Goal: Check status: Check status

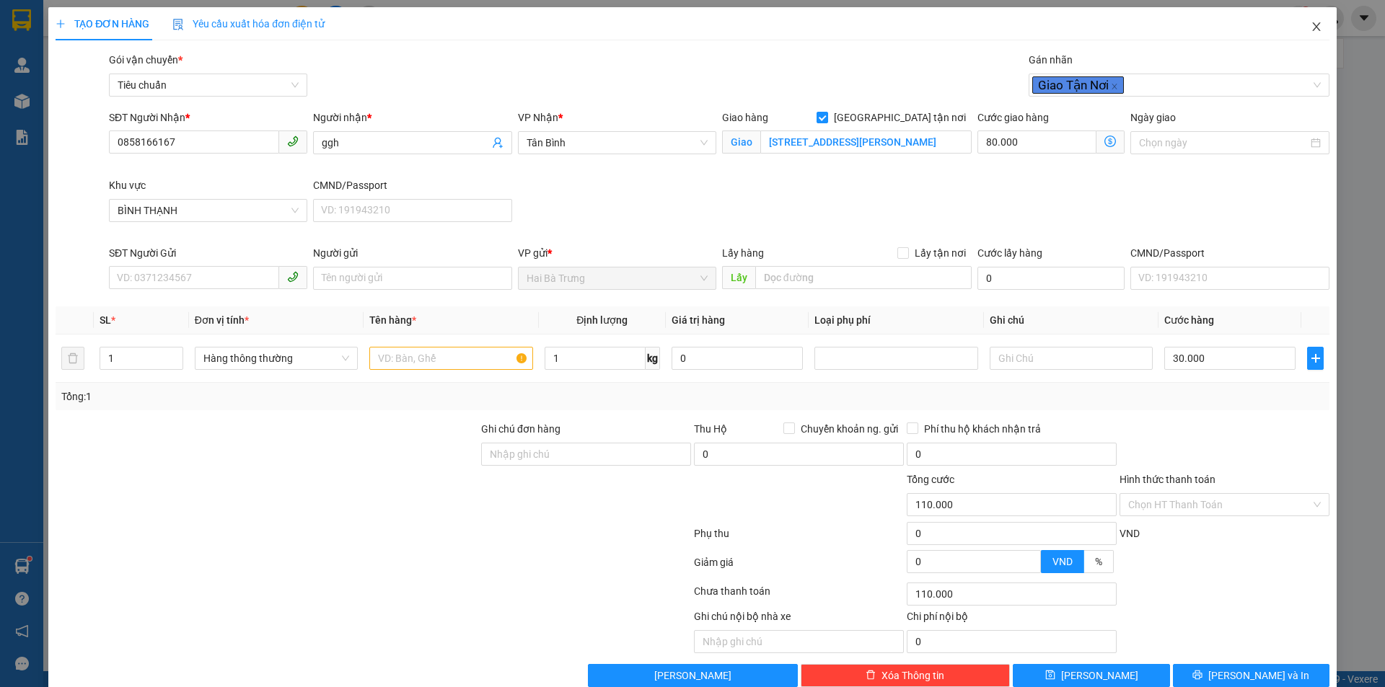
click at [1310, 28] on icon "close" at bounding box center [1316, 27] width 12 height 12
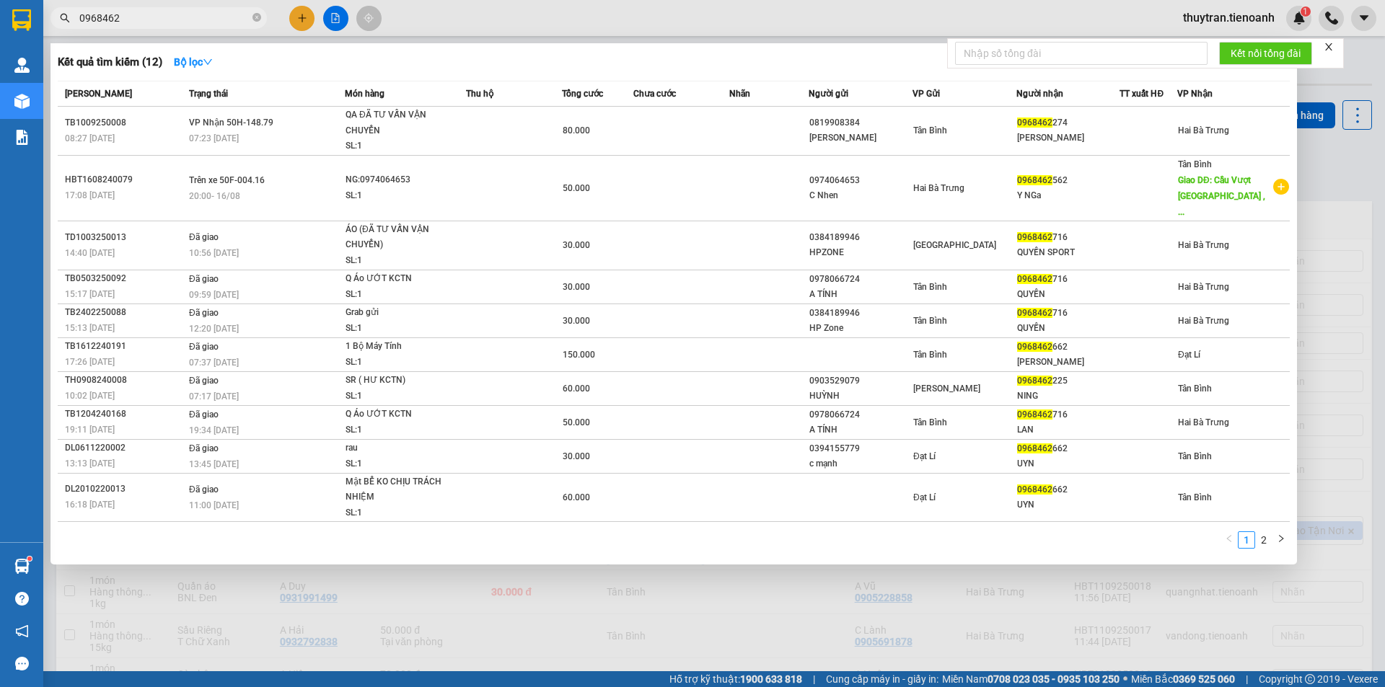
drag, startPoint x: 178, startPoint y: 12, endPoint x: 0, endPoint y: 12, distance: 178.1
click at [0, 12] on section "Kết quả tìm kiếm ( 12 ) Bộ lọc Mã ĐH Trạng thái Món hàng Thu hộ Tổng cước Chưa …" at bounding box center [692, 343] width 1385 height 687
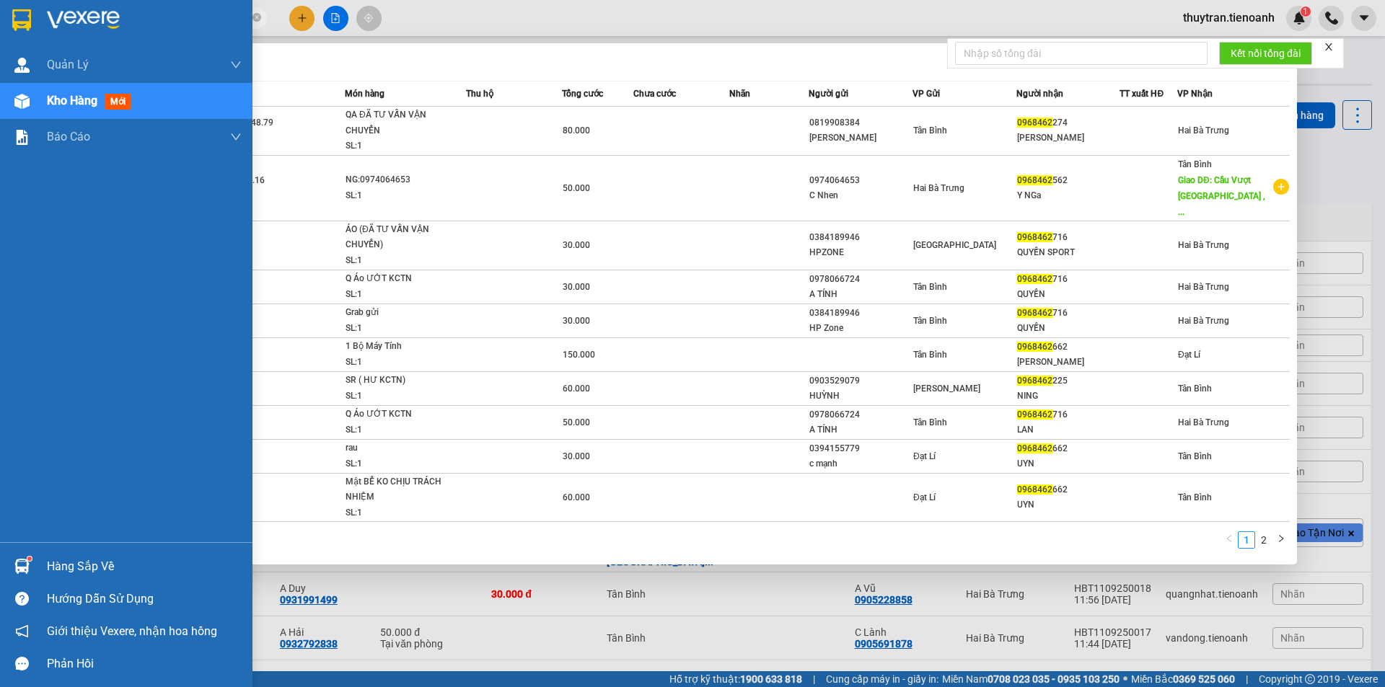
paste input "bd 100925003"
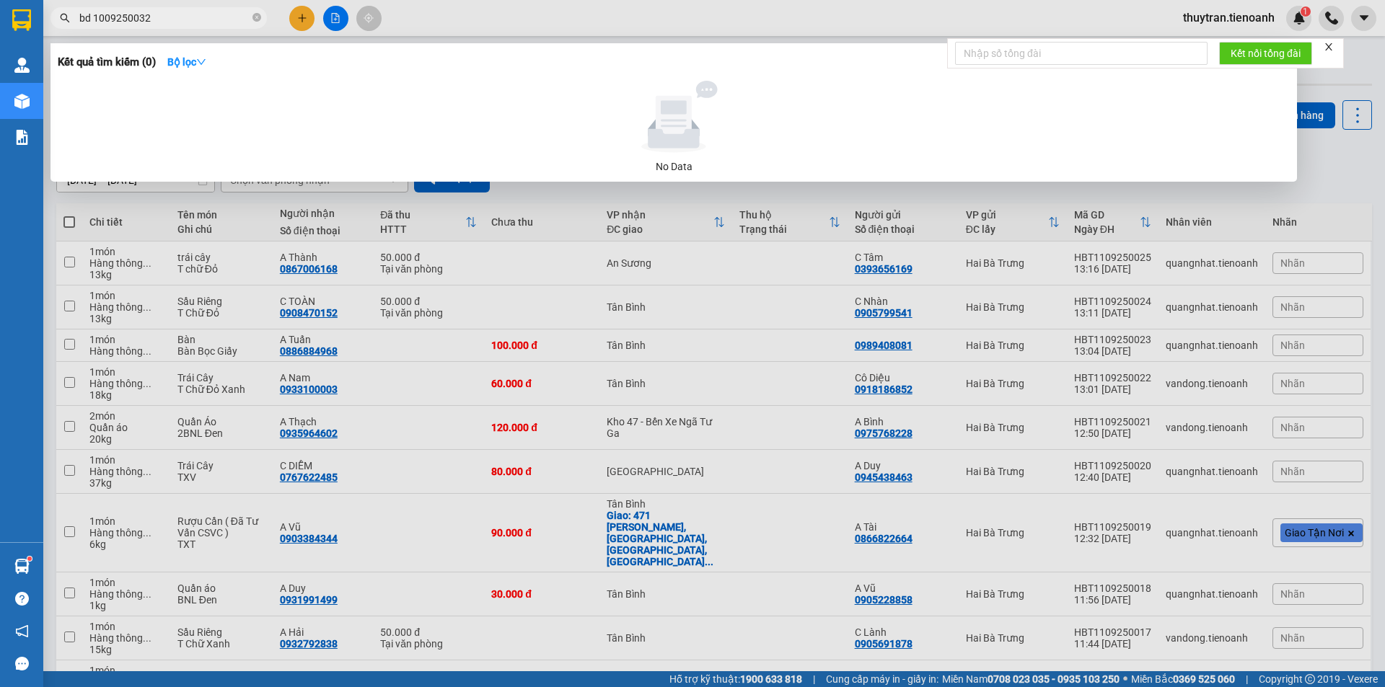
click at [96, 18] on input "bd 1009250032" at bounding box center [164, 18] width 170 height 16
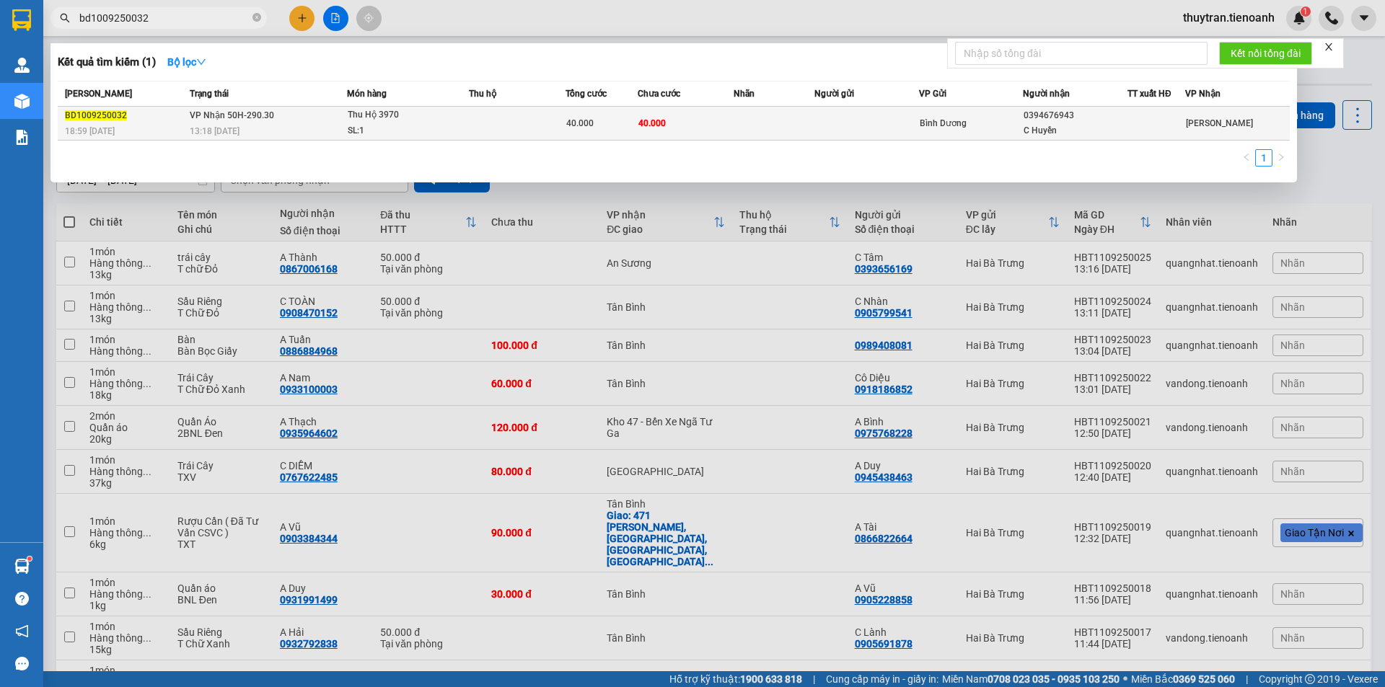
type input "bd1009250032"
click at [443, 128] on div "SL: 1" at bounding box center [402, 131] width 108 height 16
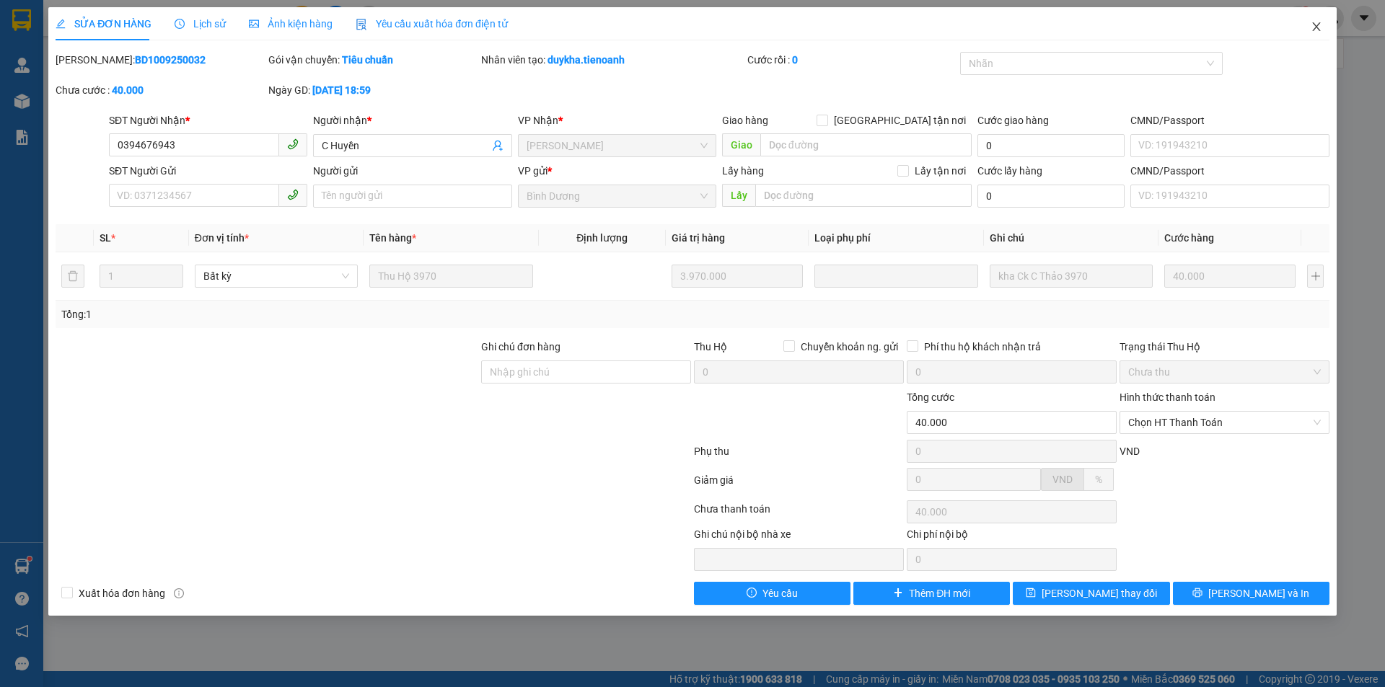
click at [1310, 25] on icon "close" at bounding box center [1316, 27] width 12 height 12
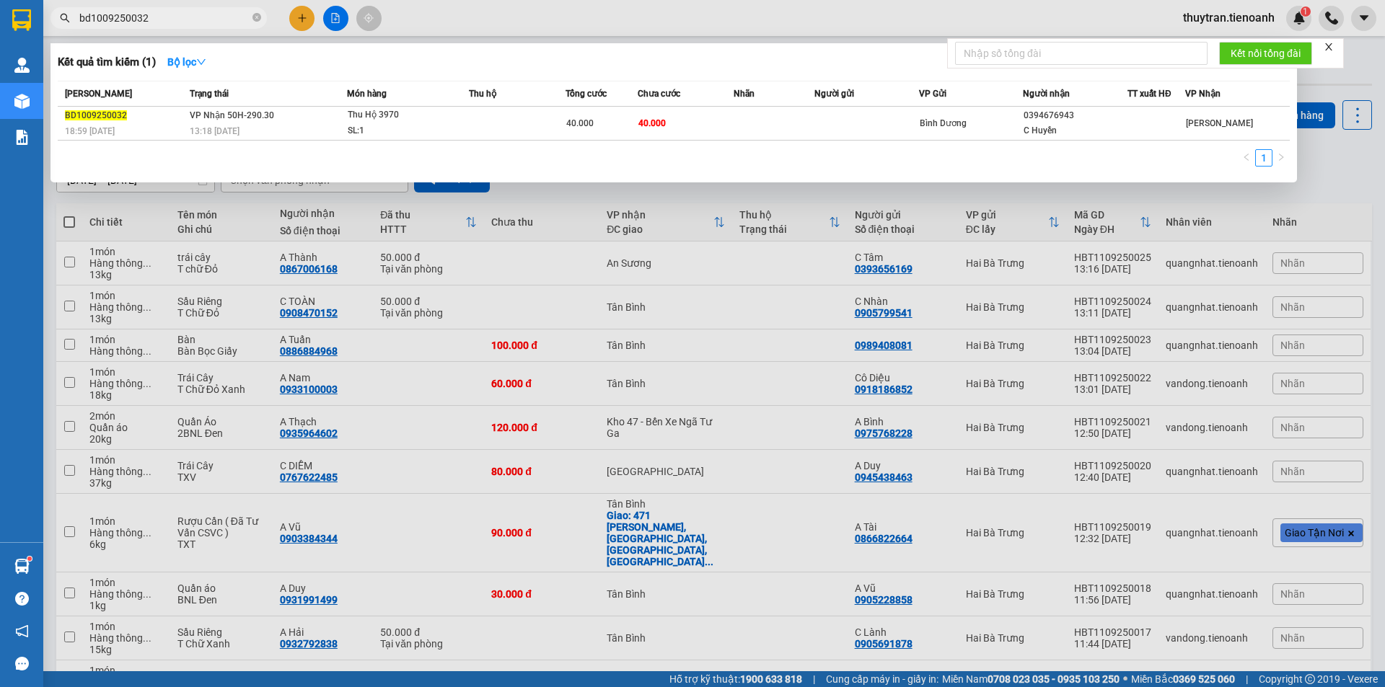
click at [151, 19] on input "bd1009250032" at bounding box center [164, 18] width 170 height 16
